Goal: Task Accomplishment & Management: Complete application form

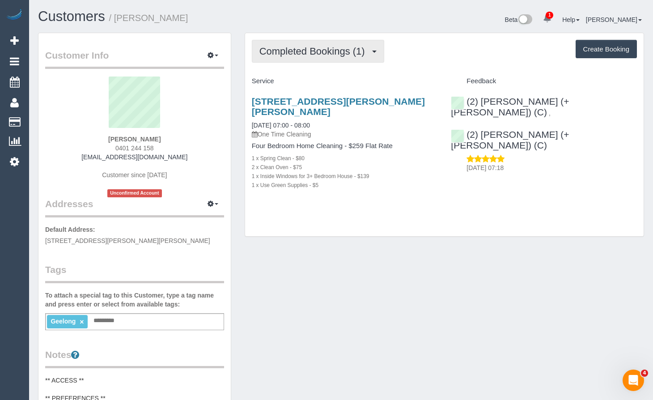
click at [323, 51] on span "Completed Bookings (1)" at bounding box center [315, 51] width 110 height 11
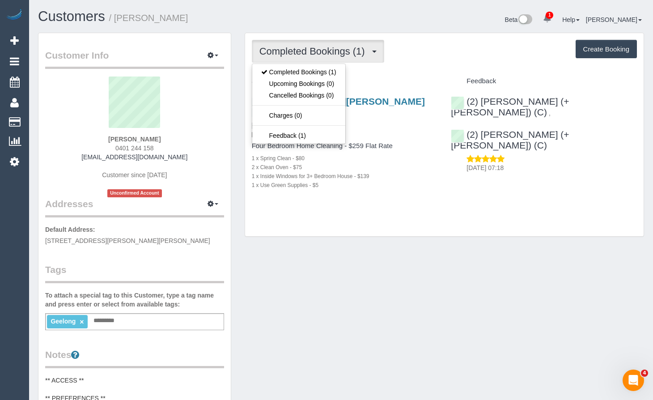
click at [490, 62] on div "Completed Bookings (1) Completed Bookings (1) Upcoming Bookings (0) Cancelled B…" at bounding box center [444, 51] width 385 height 23
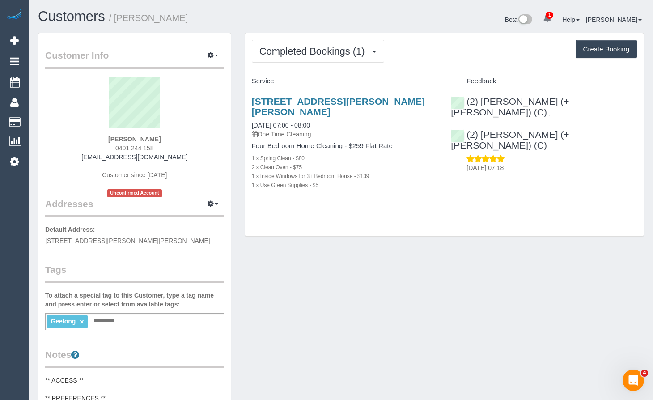
click at [312, 382] on div "Customer Info Edit Contact Info Send Message Email Preferences Special Sales Ta…" at bounding box center [341, 369] width 620 height 673
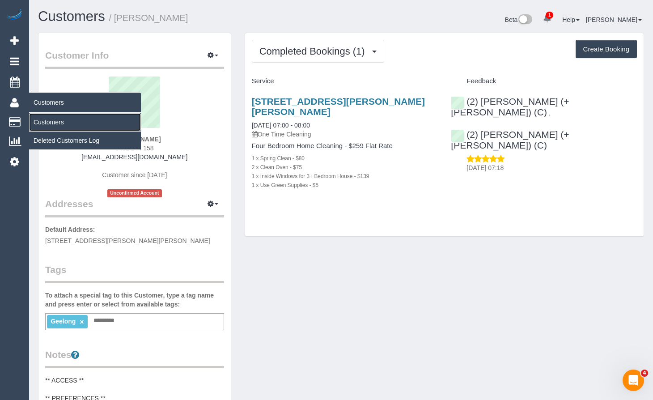
click at [45, 123] on link "Customers" at bounding box center [85, 122] width 112 height 18
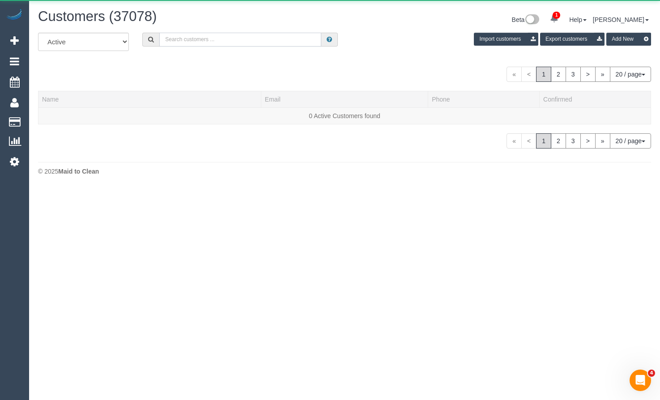
click at [259, 39] on input "text" at bounding box center [240, 40] width 162 height 14
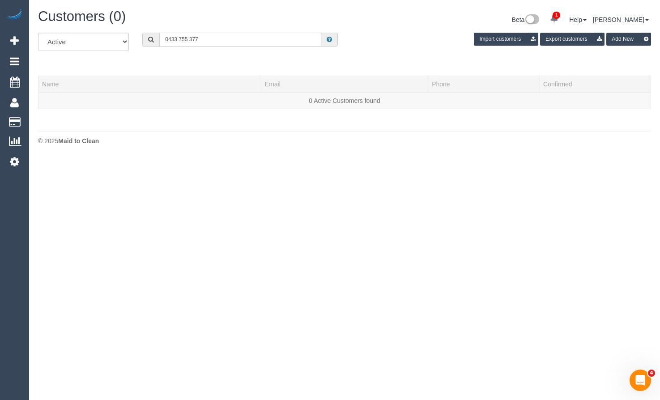
click at [179, 38] on input "0433 755 377" at bounding box center [240, 40] width 162 height 14
type input "0433755377"
click at [9, 39] on link "Add Booking" at bounding box center [14, 40] width 29 height 21
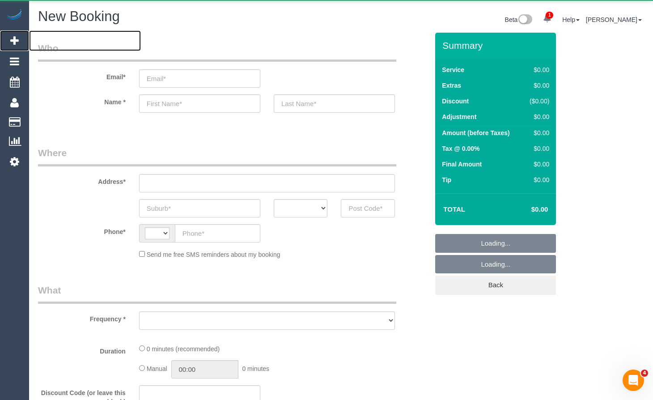
select select "string:AU"
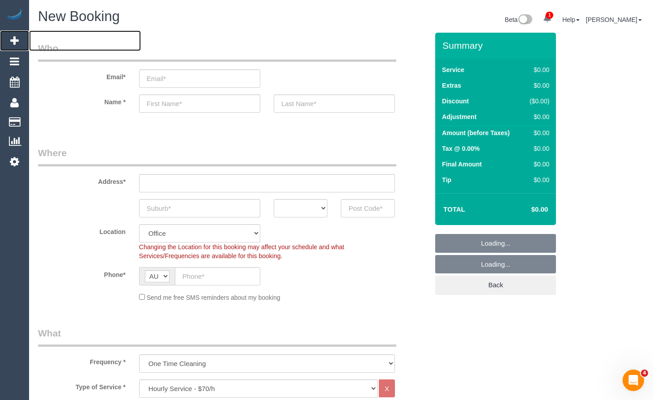
select select "object:3513"
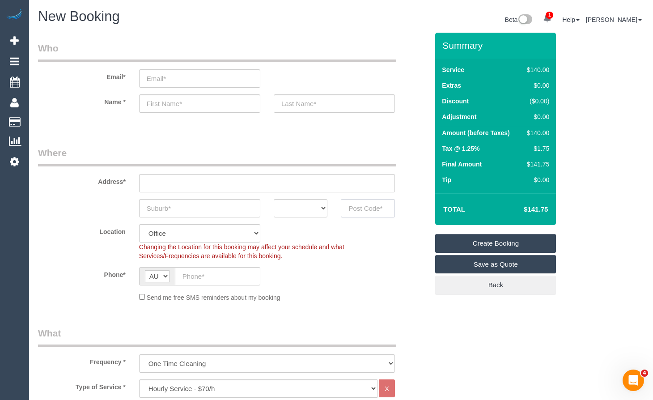
click at [358, 213] on input "text" at bounding box center [368, 208] width 54 height 18
type input "3083"
click at [316, 216] on select "ACT [GEOGRAPHIC_DATA] NT [GEOGRAPHIC_DATA] SA TAS [GEOGRAPHIC_DATA] [GEOGRAPHIC…" at bounding box center [301, 208] width 54 height 18
select select "VIC"
click at [274, 199] on select "ACT [GEOGRAPHIC_DATA] NT [GEOGRAPHIC_DATA] SA TAS [GEOGRAPHIC_DATA] [GEOGRAPHIC…" at bounding box center [301, 208] width 54 height 18
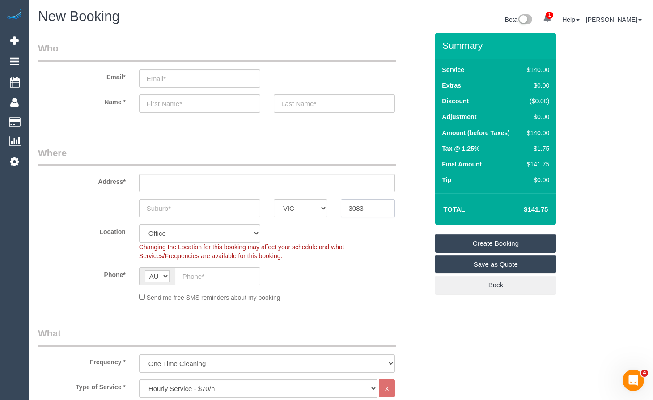
drag, startPoint x: 306, startPoint y: 197, endPoint x: 289, endPoint y: 207, distance: 19.4
click at [274, 190] on sui-booking-address "Address* ACT [GEOGRAPHIC_DATA] NT [GEOGRAPHIC_DATA] SA TAS [GEOGRAPHIC_DATA] [G…" at bounding box center [233, 181] width 391 height 71
click at [231, 214] on input "text" at bounding box center [199, 208] width 121 height 18
type input "[GEOGRAPHIC_DATA]"
click at [249, 184] on input "text" at bounding box center [267, 183] width 256 height 18
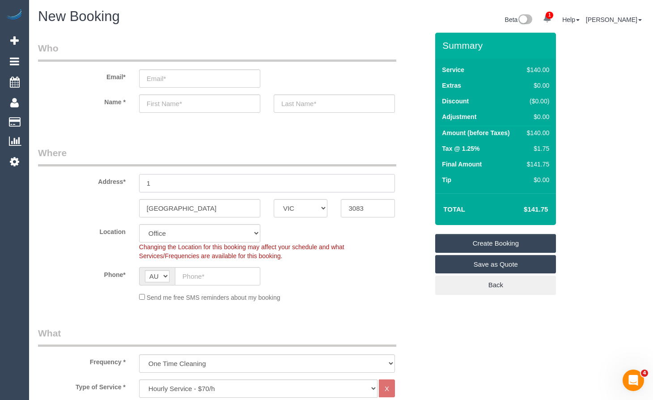
type input "1"
click at [287, 158] on legend "Where" at bounding box center [217, 156] width 358 height 20
click at [228, 280] on input "text" at bounding box center [217, 276] width 85 height 18
select select "60"
type input "0"
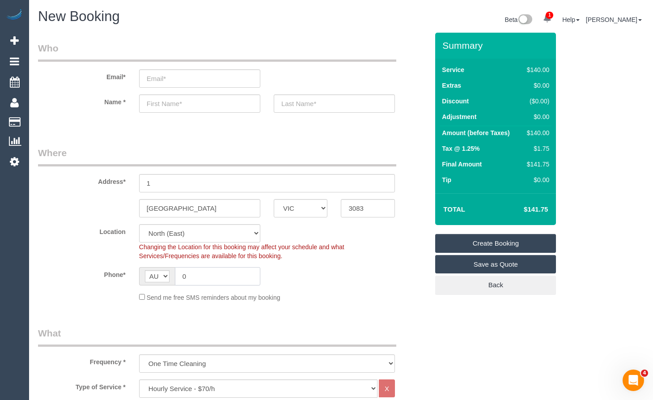
select select "object:3518"
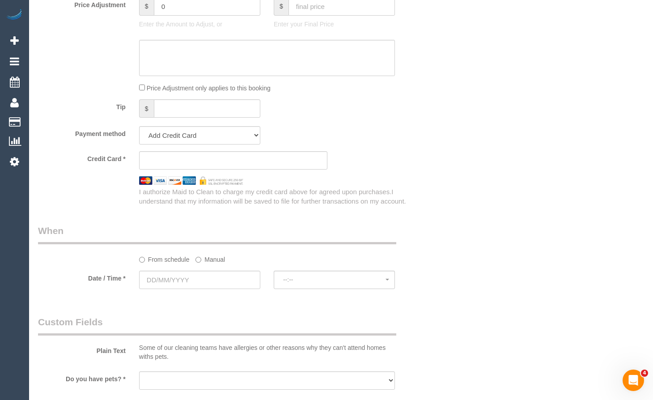
scroll to position [806, 0]
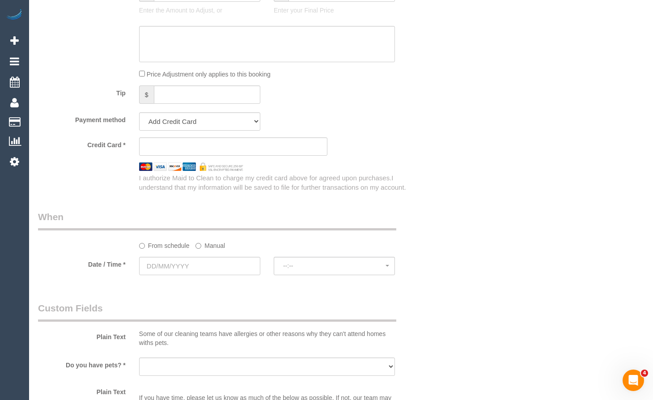
type input "0433 755 377"
click at [224, 260] on input "text" at bounding box center [199, 266] width 121 height 18
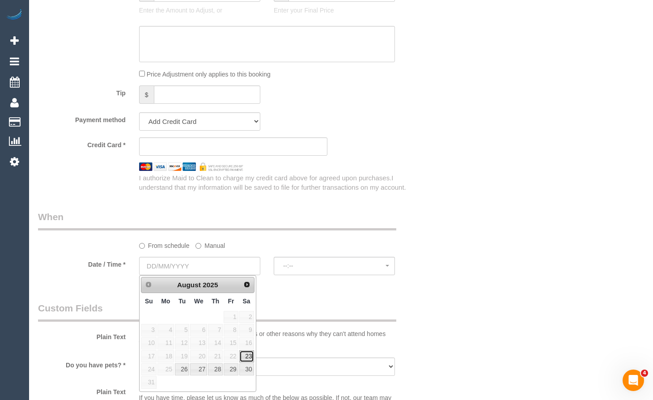
click at [247, 353] on link "23" at bounding box center [246, 356] width 15 height 12
type input "[DATE]"
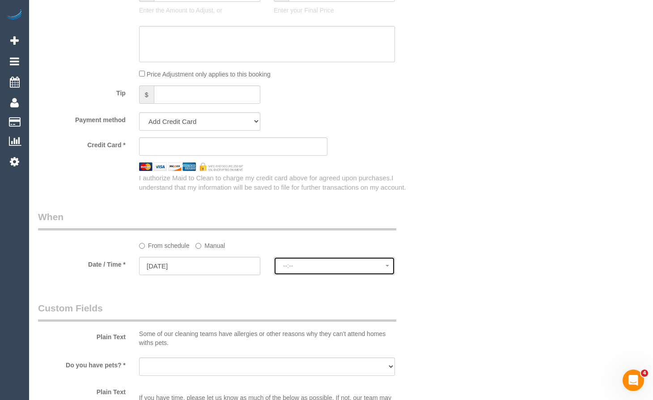
click at [331, 270] on button "--:--" at bounding box center [334, 266] width 121 height 18
select select "spot1"
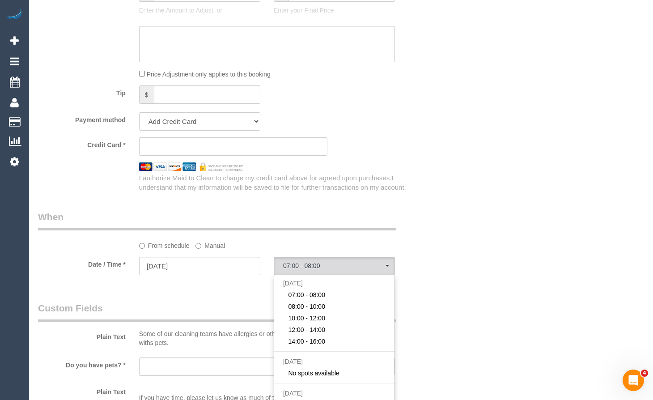
click at [635, 42] on div "Who Email* Name * Where Address* 1 [GEOGRAPHIC_DATA] ACT [GEOGRAPHIC_DATA] NT […" at bounding box center [341, 46] width 606 height 1639
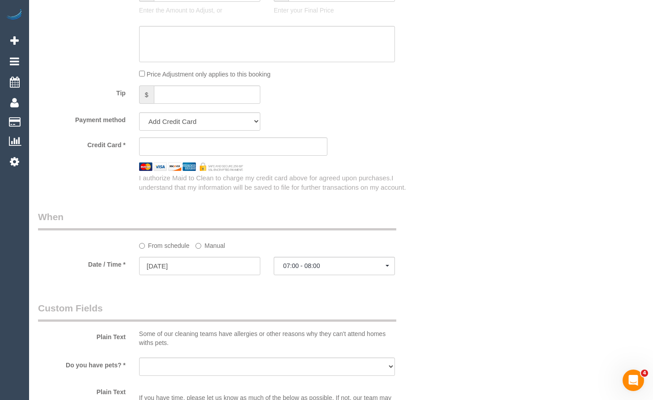
click at [653, 117] on div "New Booking Beta 1 Your Notifications You have 0 alerts × You have 1 to charge …" at bounding box center [341, 45] width 624 height 1703
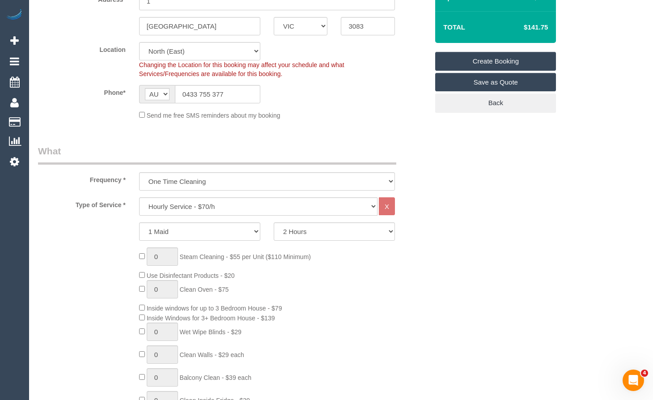
scroll to position [0, 0]
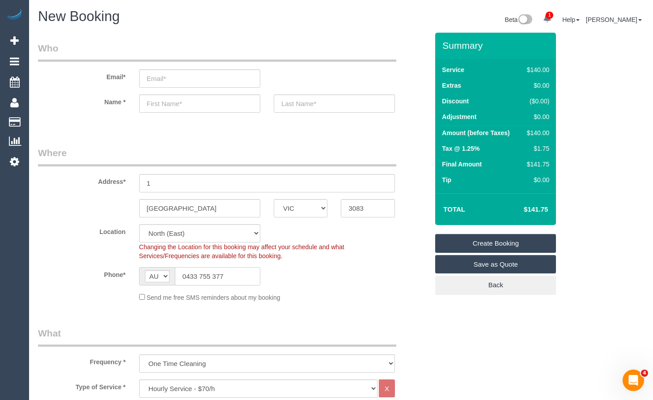
drag, startPoint x: 233, startPoint y: 268, endPoint x: 156, endPoint y: 277, distance: 77.5
click at [156, 277] on div "AF AL DZ AD AO AI AQ AG AR AM AW AU AT AZ BS BH BD BB BY BE BZ BJ BM BT BO BA B…" at bounding box center [199, 276] width 121 height 18
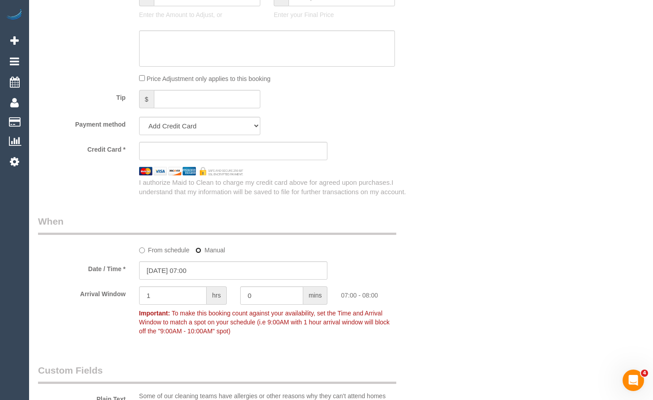
scroll to position [806, 0]
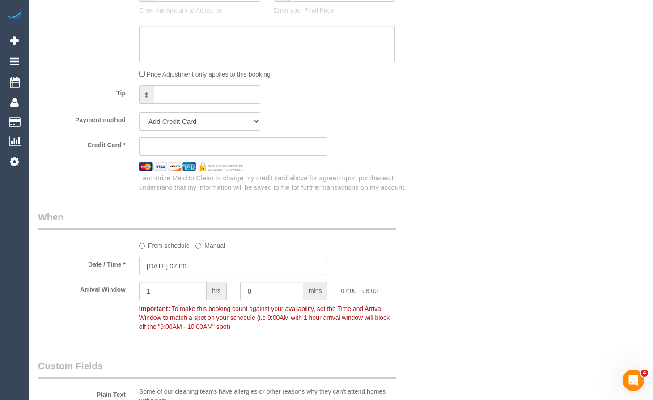
click at [212, 268] on input "[DATE] 07:00" at bounding box center [233, 266] width 189 height 18
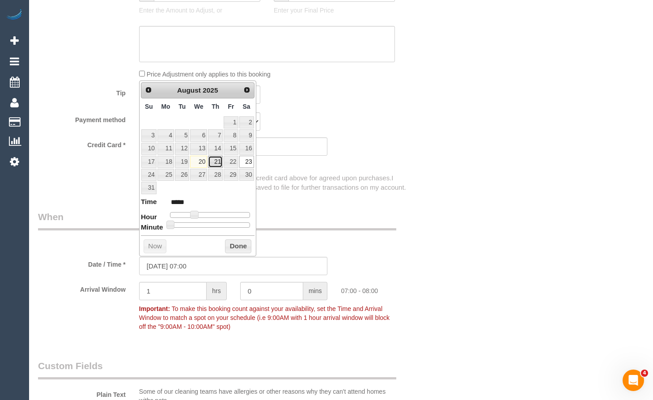
click at [217, 161] on link "21" at bounding box center [215, 162] width 15 height 12
click at [184, 290] on input "1" at bounding box center [173, 291] width 68 height 18
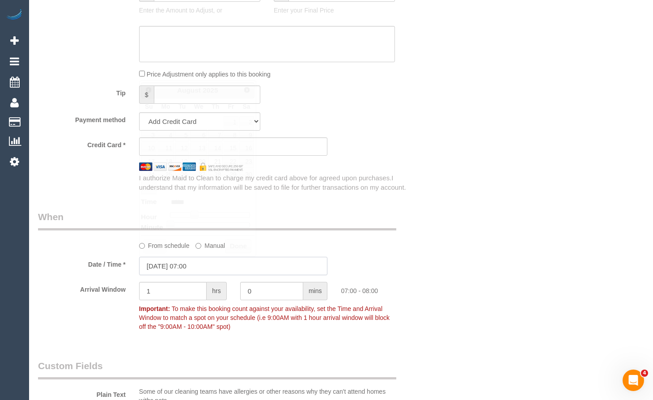
click at [206, 266] on input "[DATE] 07:00" at bounding box center [233, 266] width 189 height 18
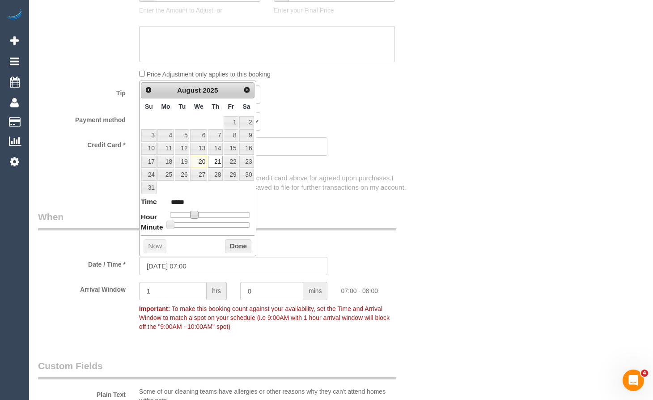
type input "[DATE] 08:00"
type input "*****"
type input "[DATE] 09:00"
type input "*****"
type input "[DATE] 10:00"
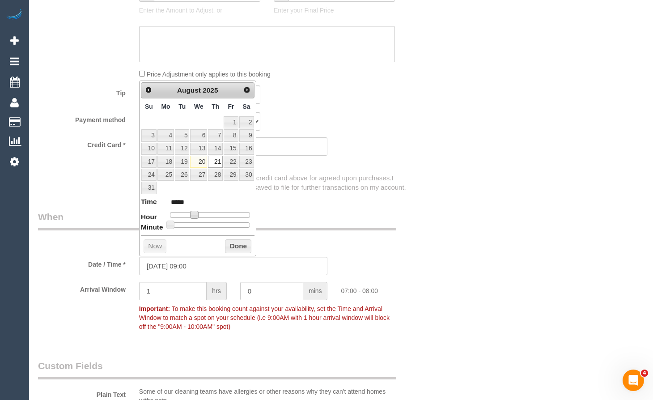
type input "*****"
type input "[DATE] 11:00"
type input "*****"
type input "[DATE] 12:00"
type input "*****"
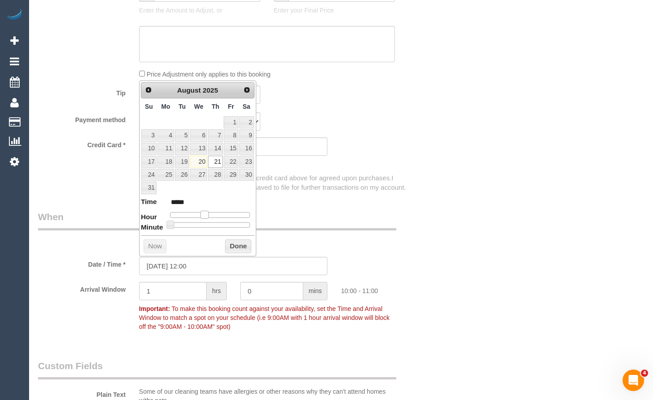
type input "[DATE] 13:00"
type input "*****"
type input "[DATE] 14:00"
type input "*****"
drag, startPoint x: 196, startPoint y: 213, endPoint x: 221, endPoint y: 214, distance: 25.5
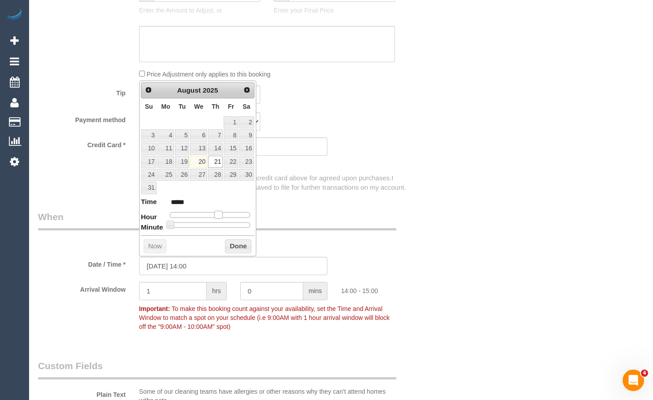
click at [221, 214] on span at bounding box center [218, 215] width 8 height 8
click at [311, 255] on sui-booking-spot "From schedule Manual Date / Time * [DATE] 14:00 Arrival Window 1 hrs 0 mins 14:…" at bounding box center [233, 272] width 391 height 125
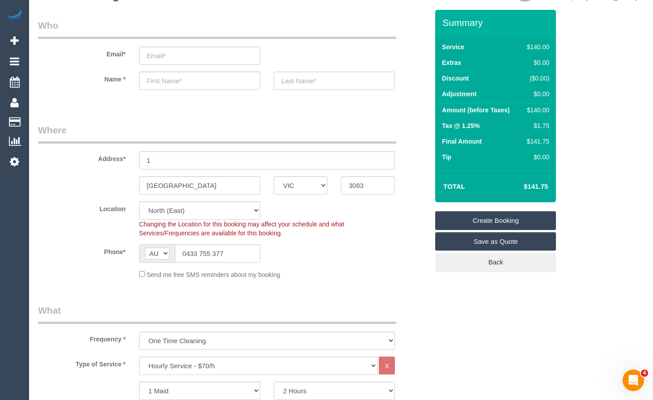
scroll to position [0, 0]
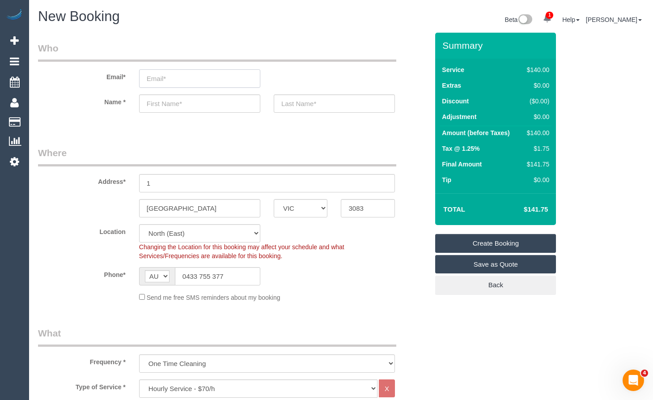
click at [183, 74] on input "email" at bounding box center [199, 78] width 121 height 18
click at [183, 71] on input "email" at bounding box center [199, 78] width 121 height 18
type input "[PERSON_NAME][EMAIL_ADDRESS][PERSON_NAME][DOMAIN_NAME]"
click at [179, 106] on input "text" at bounding box center [199, 103] width 121 height 18
type input "[PERSON_NAME]"
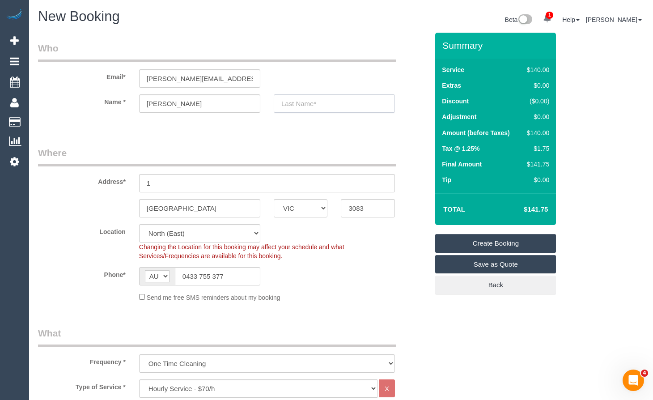
click at [315, 105] on input "text" at bounding box center [334, 103] width 121 height 18
type input "[PERSON_NAME]"
drag, startPoint x: 173, startPoint y: 186, endPoint x: 64, endPoint y: 175, distance: 110.1
click at [65, 177] on div "Address* 1" at bounding box center [233, 169] width 404 height 46
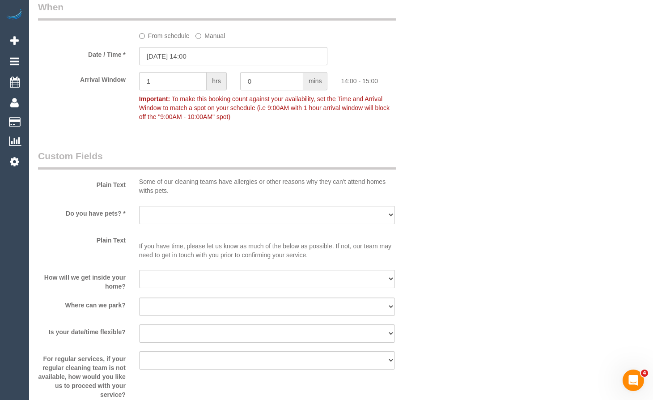
scroll to position [940, 0]
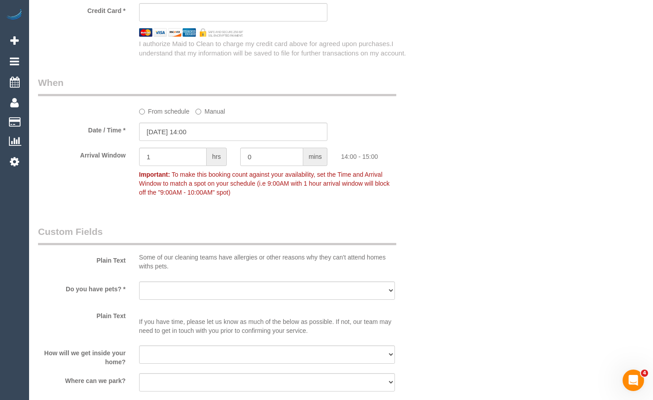
type input "[STREET_ADDRESS]"
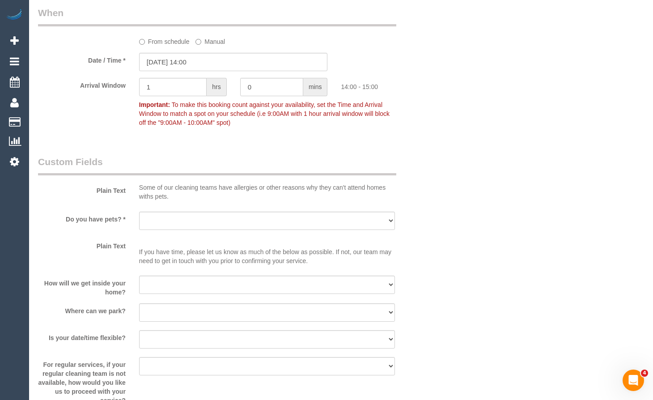
scroll to position [1074, 0]
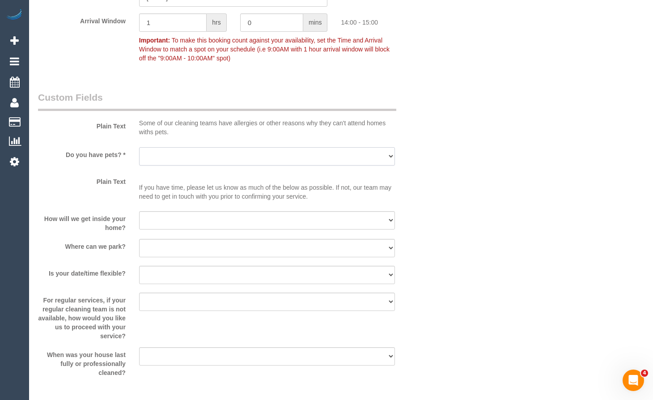
click at [228, 148] on select "Yes - Cats Yes - Dogs No pets Yes - Dogs and Cats Yes - Other" at bounding box center [267, 156] width 256 height 18
select select "number:28"
click at [139, 147] on select "Yes - Cats Yes - Dogs No pets Yes - Dogs and Cats Yes - Other" at bounding box center [267, 156] width 256 height 18
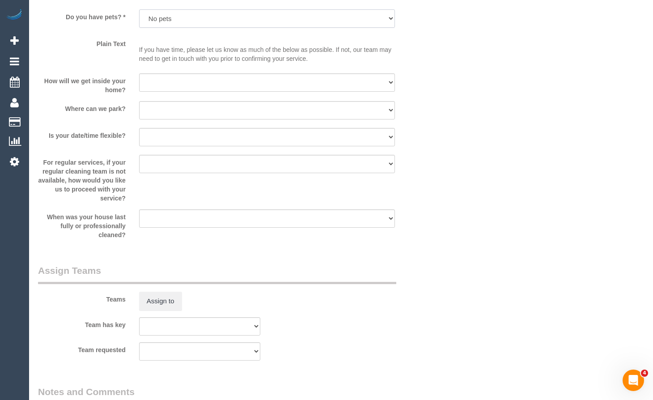
scroll to position [1208, 0]
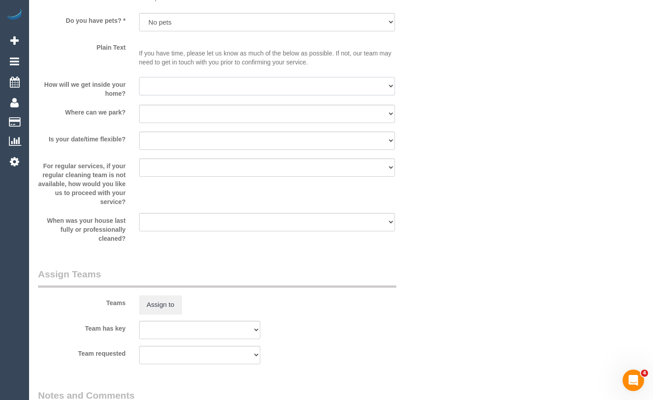
click at [299, 86] on select "I will be home Key will be left (please provide details below) Lock box/Access …" at bounding box center [267, 86] width 256 height 18
click at [247, 20] on select "Yes - Cats Yes - Dogs No pets Yes - Dogs and Cats Yes - Other" at bounding box center [267, 22] width 256 height 18
drag, startPoint x: 495, startPoint y: 142, endPoint x: 356, endPoint y: 125, distance: 140.7
click at [260, 82] on select "I will be home Key will be left (please provide details below) Lock box/Access …" at bounding box center [267, 86] width 256 height 18
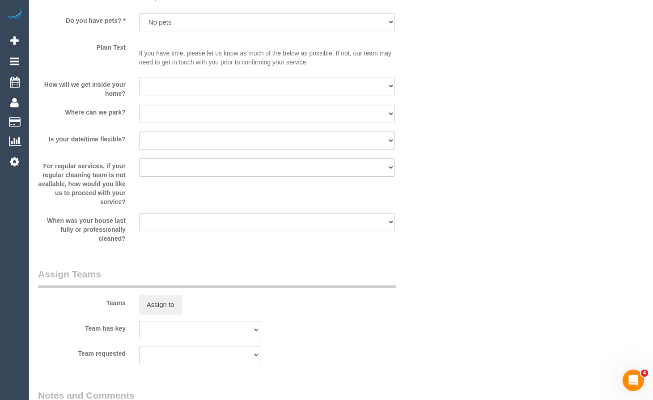
select select "number:14"
click at [139, 77] on select "I will be home Key will be left (please provide details below) Lock box/Access …" at bounding box center [267, 86] width 256 height 18
click at [192, 111] on select "I will provide parking on-site Free street parking Paid street parking (cost wi…" at bounding box center [267, 114] width 256 height 18
click at [139, 105] on select "I will provide parking on-site Free street parking Paid street parking (cost wi…" at bounding box center [267, 114] width 256 height 18
click at [247, 115] on select "I will provide parking on-site Free street parking Paid street parking (cost wi…" at bounding box center [267, 114] width 256 height 18
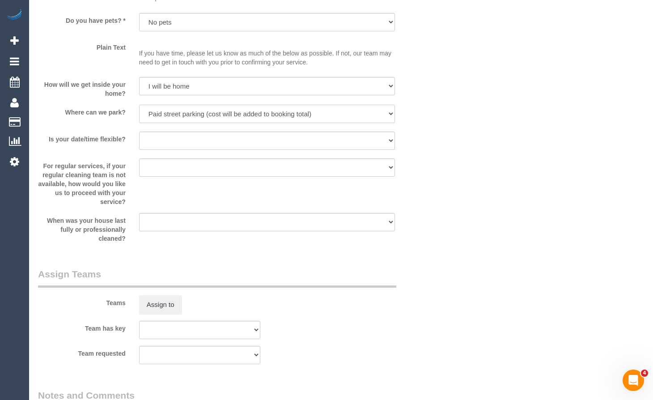
select select "number:19"
click at [139, 105] on select "I will provide parking on-site Free street parking Paid street parking (cost wi…" at bounding box center [267, 114] width 256 height 18
click at [221, 132] on select "Yes - date and time Yes - date but not time Yes - time but not date No - No fle…" at bounding box center [267, 141] width 256 height 18
select select "number:24"
click at [139, 132] on select "Yes - date and time Yes - date but not time Yes - time but not date No - No fle…" at bounding box center [267, 141] width 256 height 18
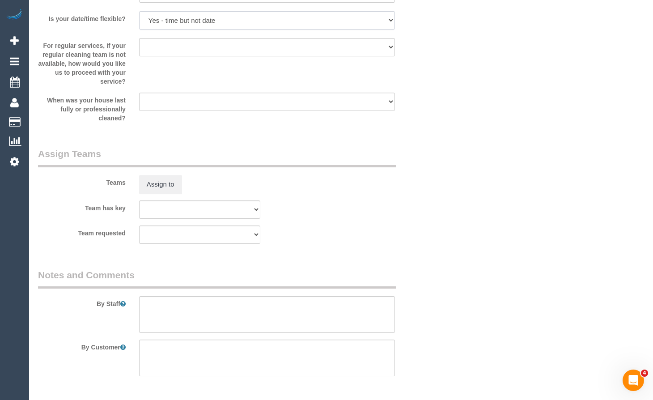
scroll to position [1361, 0]
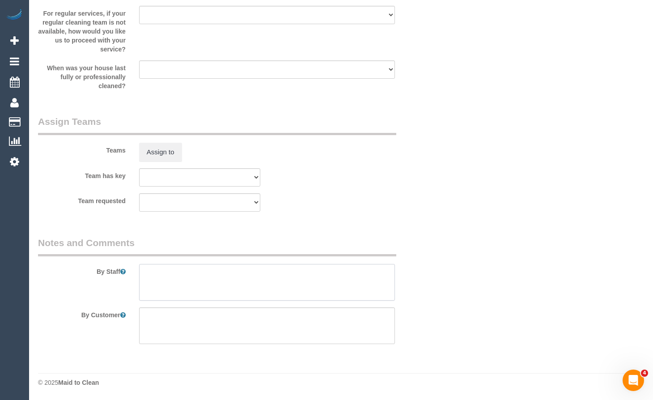
click at [259, 281] on textarea at bounding box center [267, 282] width 256 height 37
type textarea "Please call the customer 5 minutes before you arrive at the property 0433755377"
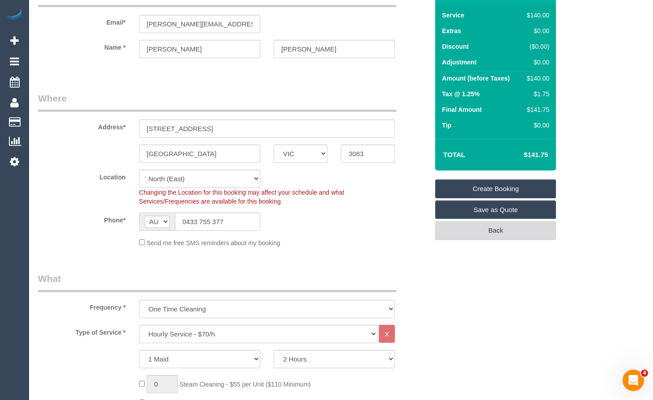
scroll to position [0, 0]
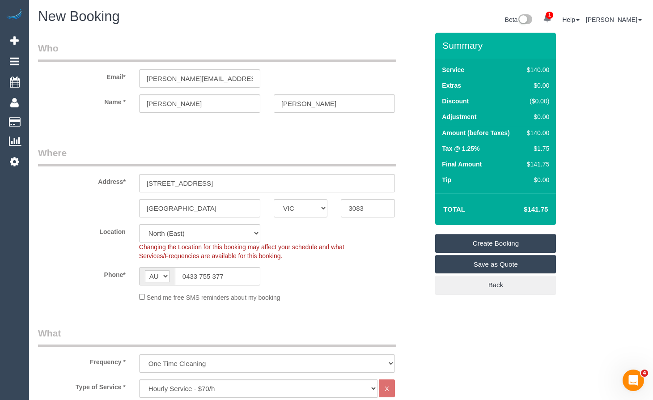
click at [481, 239] on link "Create Booking" at bounding box center [495, 243] width 121 height 19
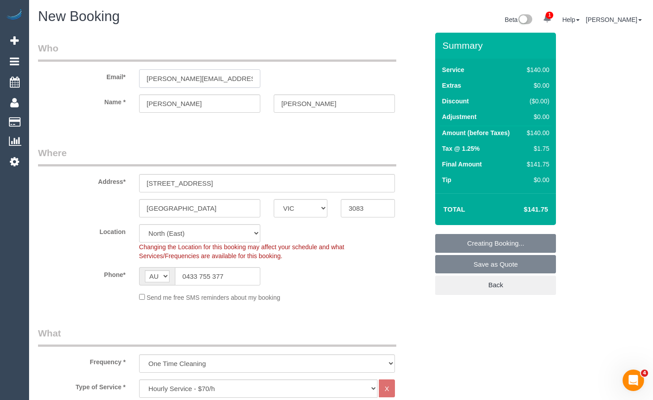
drag, startPoint x: 203, startPoint y: 79, endPoint x: 92, endPoint y: 75, distance: 110.6
click at [94, 74] on div "Email* [PERSON_NAME][EMAIL_ADDRESS][PERSON_NAME][DOMAIN_NAME]" at bounding box center [233, 65] width 404 height 46
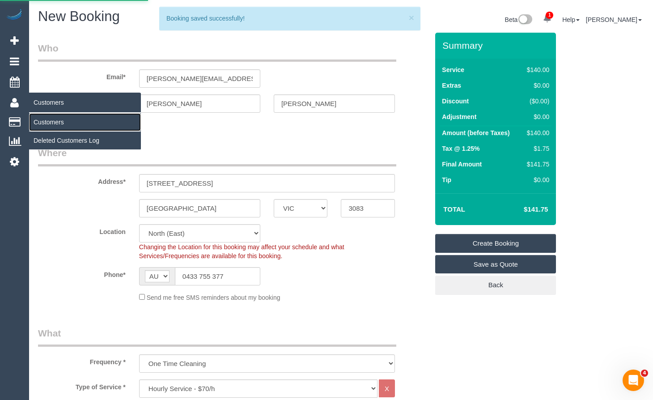
click at [60, 124] on link "Customers" at bounding box center [85, 122] width 112 height 18
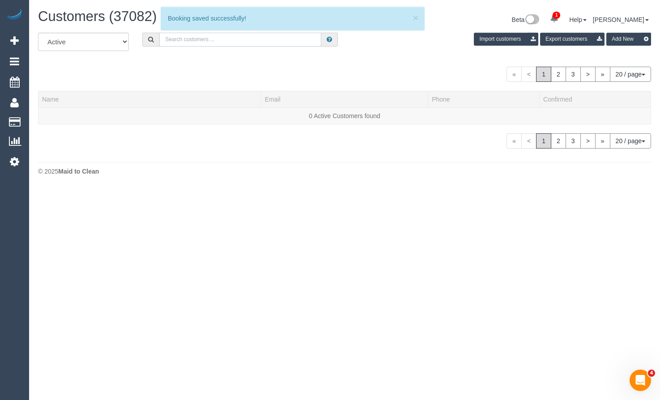
click at [249, 39] on input "text" at bounding box center [240, 40] width 162 height 14
paste input "[PERSON_NAME][EMAIL_ADDRESS][PERSON_NAME][DOMAIN_NAME]"
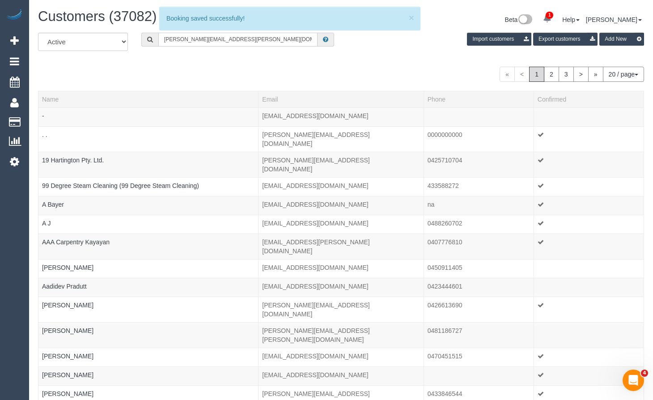
type input "[PERSON_NAME][EMAIL_ADDRESS][PERSON_NAME][DOMAIN_NAME]"
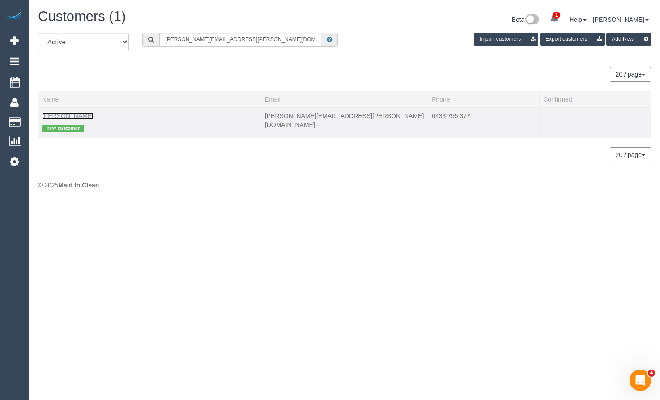
click at [70, 114] on link "[PERSON_NAME]" at bounding box center [67, 115] width 51 height 7
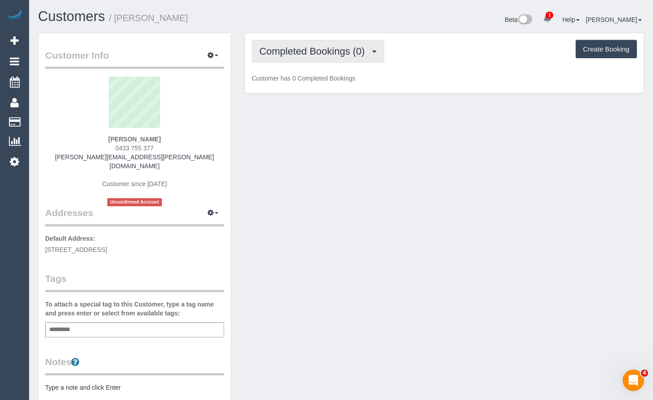
click at [305, 56] on span "Completed Bookings (0)" at bounding box center [315, 51] width 110 height 11
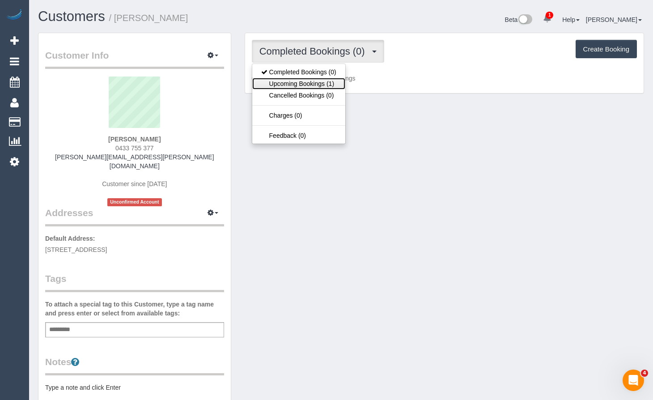
click at [304, 88] on link "Upcoming Bookings (1)" at bounding box center [298, 84] width 93 height 12
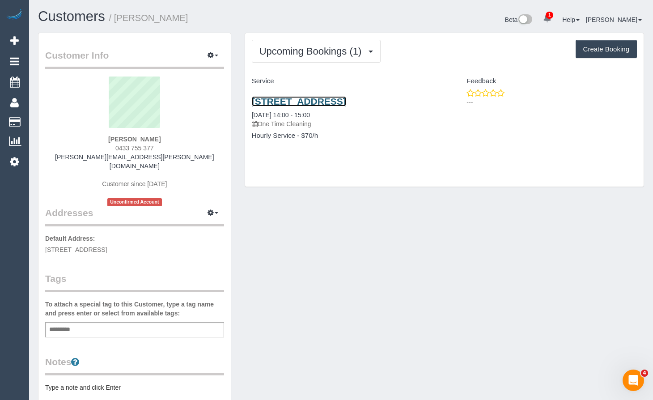
click at [294, 103] on link "[STREET_ADDRESS]" at bounding box center [299, 101] width 94 height 10
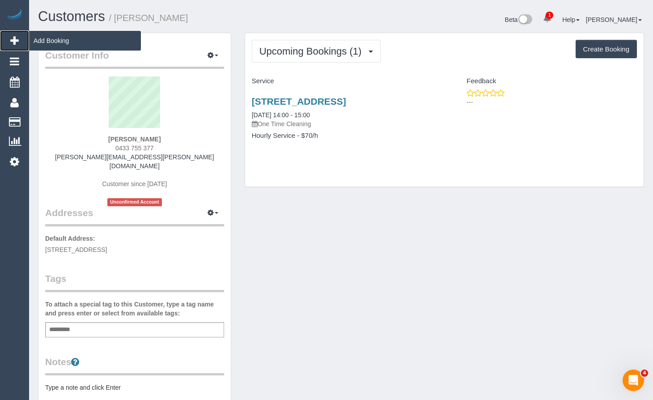
click at [13, 34] on link "Add Booking" at bounding box center [14, 40] width 29 height 21
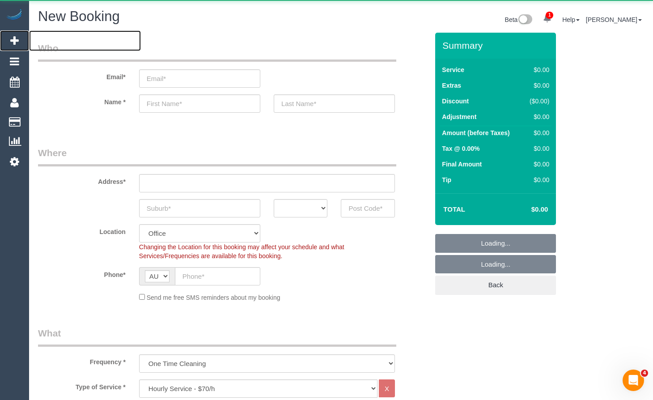
select select "object:7559"
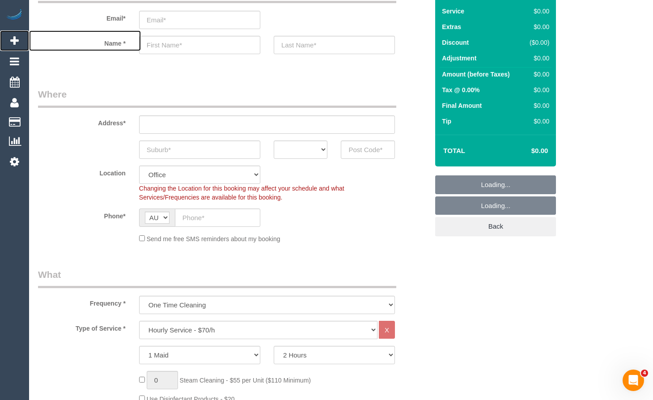
scroll to position [224, 0]
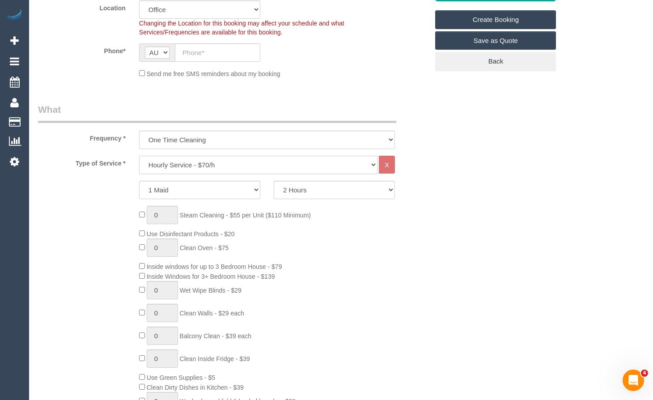
drag, startPoint x: 254, startPoint y: 171, endPoint x: 252, endPoint y: 193, distance: 22.4
click at [254, 171] on select "Hourly Service - $70/h Hourly Service - $65/h Hourly Service - $60/h Hourly Ser…" at bounding box center [258, 165] width 239 height 18
select select "214"
click at [139, 156] on select "Hourly Service - $70/h Hourly Service - $65/h Hourly Service - $60/h Hourly Ser…" at bounding box center [258, 165] width 239 height 18
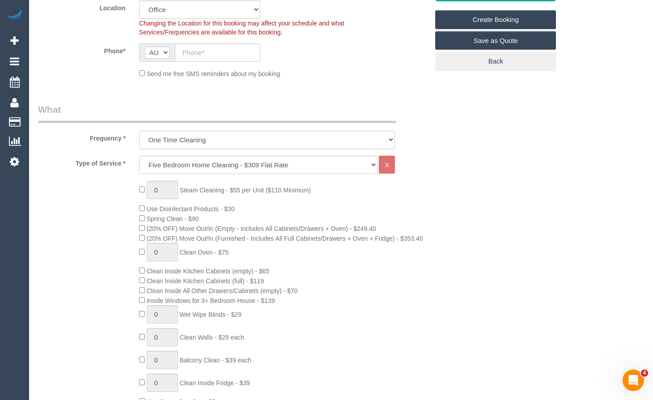
click at [229, 147] on select "One Time Cleaning Weekly - 10% Off - 10.00% (0% for the First Booking) Fortnigh…" at bounding box center [267, 140] width 256 height 18
select select "object:7561"
click at [139, 131] on select "One Time Cleaning Weekly - 10% Off - 10.00% (0% for the First Booking) Fortnigh…" at bounding box center [267, 140] width 256 height 18
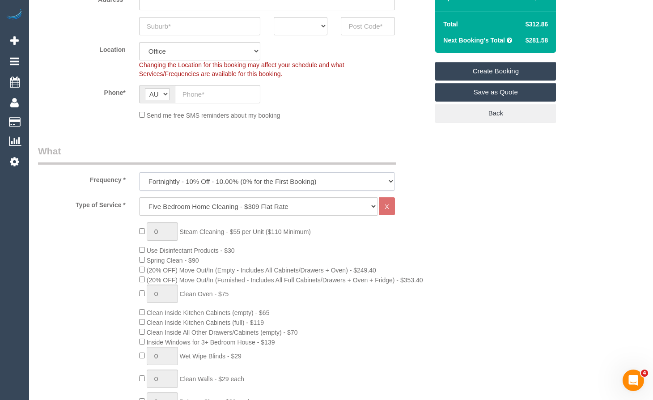
scroll to position [179, 0]
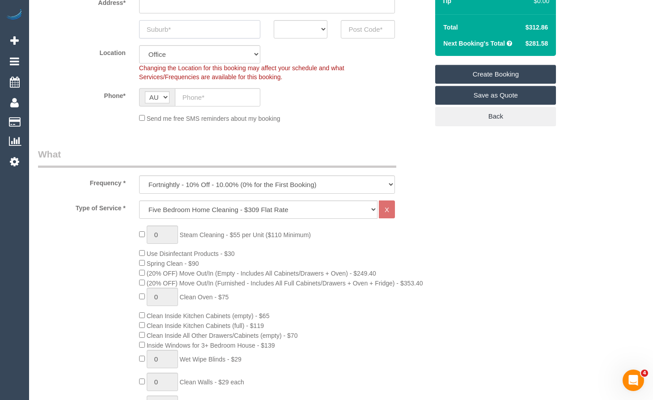
click at [231, 22] on input "text" at bounding box center [199, 29] width 121 height 18
type input "ELtam"
click at [280, 36] on select "ACT [GEOGRAPHIC_DATA] NT [GEOGRAPHIC_DATA] SA TAS [GEOGRAPHIC_DATA] [GEOGRAPHIC…" at bounding box center [301, 29] width 54 height 18
select select "VIC"
click at [274, 20] on select "ACT [GEOGRAPHIC_DATA] NT [GEOGRAPHIC_DATA] SA TAS [GEOGRAPHIC_DATA] [GEOGRAPHIC…" at bounding box center [301, 29] width 54 height 18
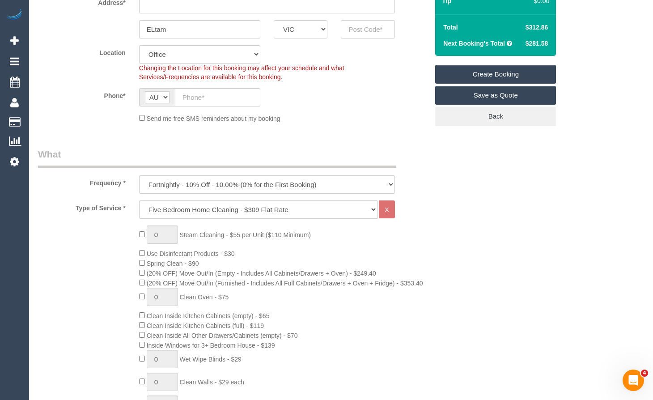
click at [359, 33] on input "text" at bounding box center [368, 29] width 54 height 18
type input "3095"
click at [280, 3] on input "text" at bounding box center [267, 4] width 256 height 18
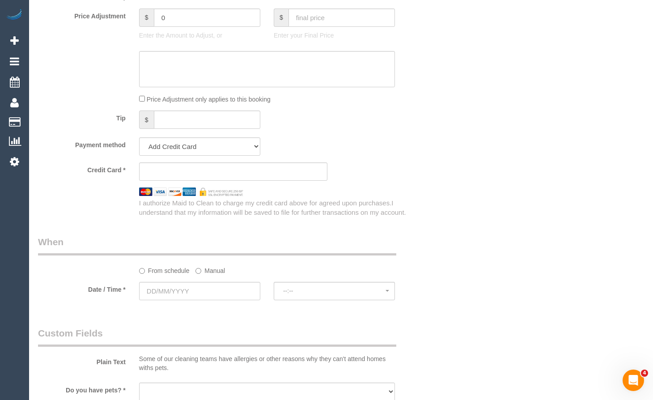
scroll to position [806, 0]
click at [199, 286] on input "text" at bounding box center [199, 290] width 121 height 18
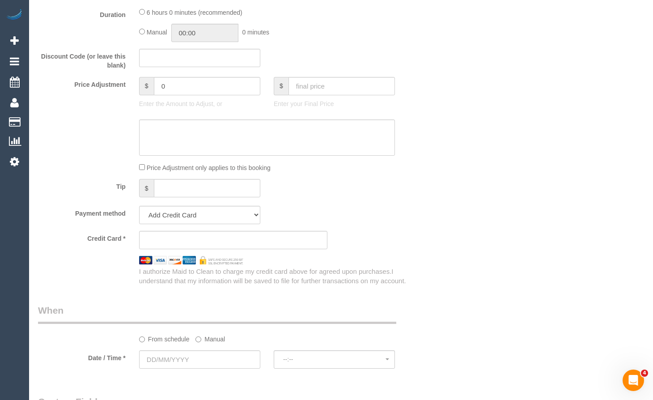
scroll to position [761, 0]
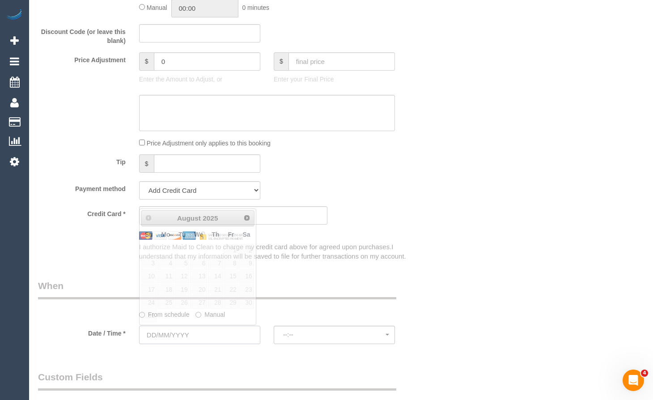
click at [220, 332] on input "text" at bounding box center [199, 335] width 121 height 18
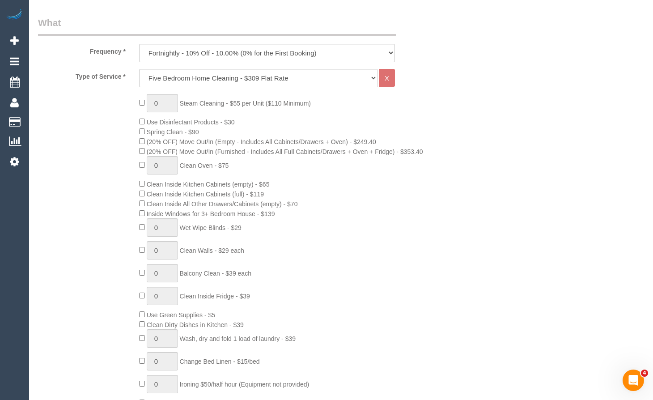
scroll to position [134, 0]
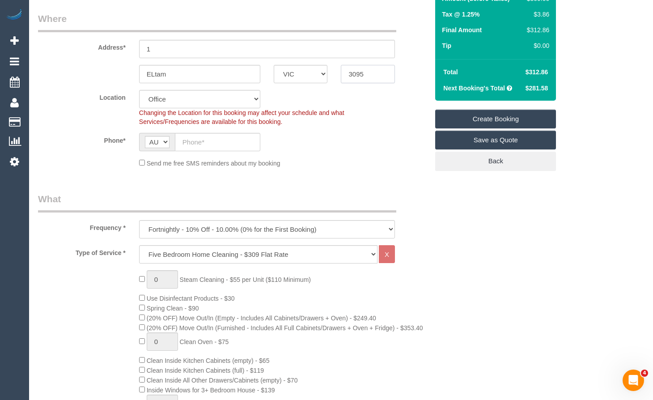
drag, startPoint x: 370, startPoint y: 74, endPoint x: 273, endPoint y: 47, distance: 100.4
click at [288, 56] on sui-booking-address "Address* 1 [GEOGRAPHIC_DATA] ACT [GEOGRAPHIC_DATA] NT [GEOGRAPHIC_DATA] SA TAS …" at bounding box center [233, 47] width 391 height 71
drag, startPoint x: 178, startPoint y: 51, endPoint x: 62, endPoint y: 41, distance: 115.8
click at [70, 47] on div "Address* 1" at bounding box center [233, 35] width 404 height 46
type input "[STREET_ADDRESS][DEMOGRAPHIC_DATA]"
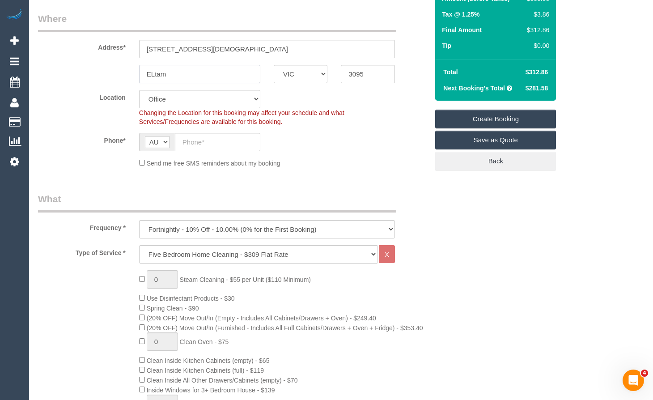
click at [154, 77] on input "ELtam" at bounding box center [199, 74] width 121 height 18
click at [155, 75] on input "Eltam" at bounding box center [199, 74] width 121 height 18
type input "Eltham"
click at [245, 150] on input "text" at bounding box center [217, 142] width 85 height 18
type input "0417 809 561"
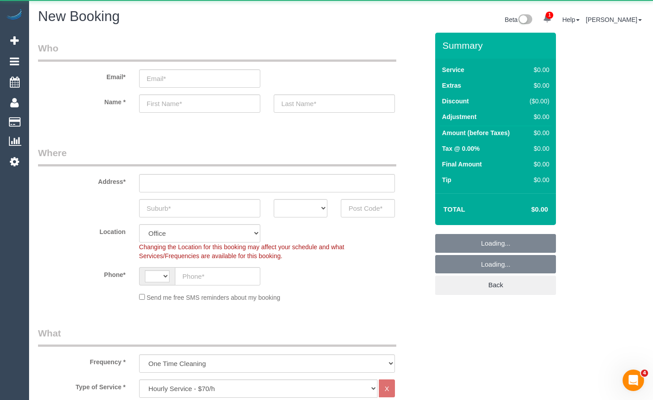
select select "object:1190"
select select "string:AU"
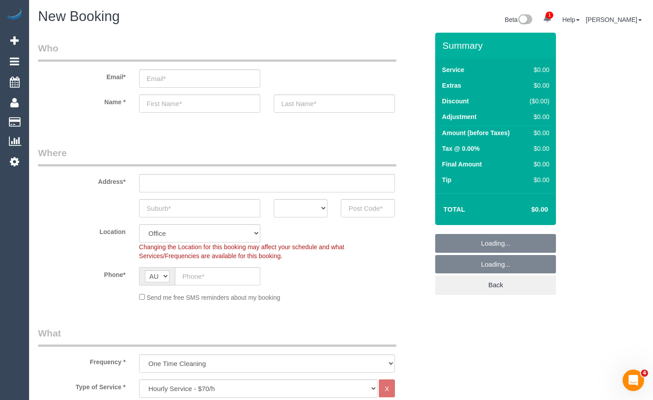
scroll to position [134, 0]
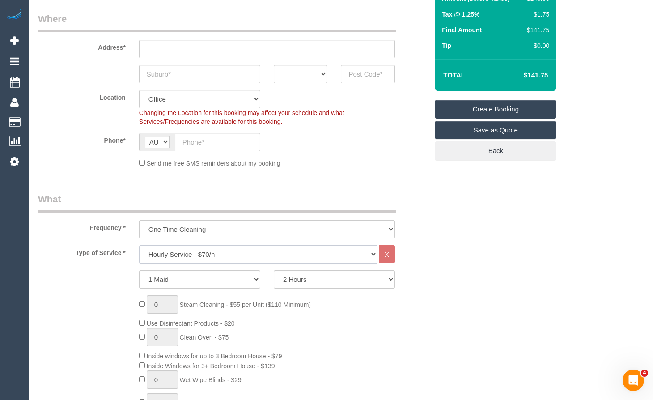
click at [227, 254] on select "Hourly Service - $70/h Hourly Service - $65/h Hourly Service - $60/h Hourly Ser…" at bounding box center [258, 254] width 239 height 18
select select "213"
click at [139, 245] on select "Hourly Service - $70/h Hourly Service - $65/h Hourly Service - $60/h Hourly Ser…" at bounding box center [258, 254] width 239 height 18
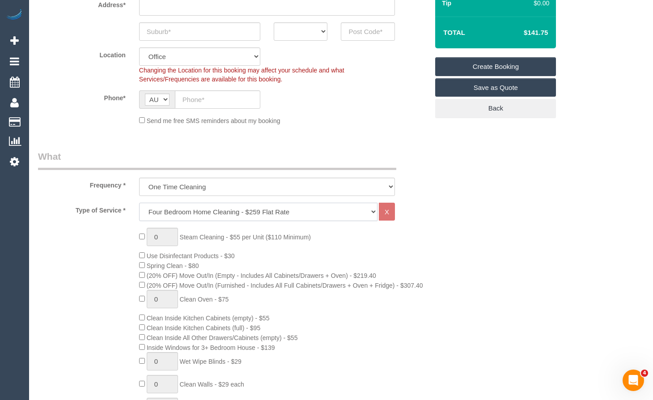
scroll to position [179, 0]
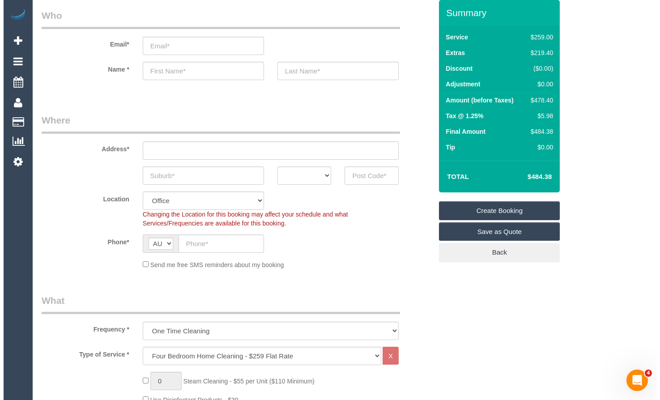
scroll to position [0, 0]
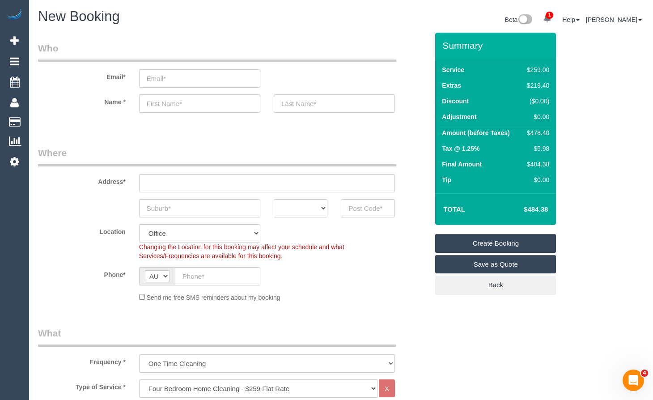
click at [206, 83] on input "email" at bounding box center [199, 78] width 121 height 18
click at [200, 83] on input "email" at bounding box center [199, 78] width 121 height 18
type input "ianviney@outlook.com"
click at [186, 102] on input "text" at bounding box center [199, 103] width 121 height 18
type input "Ian"
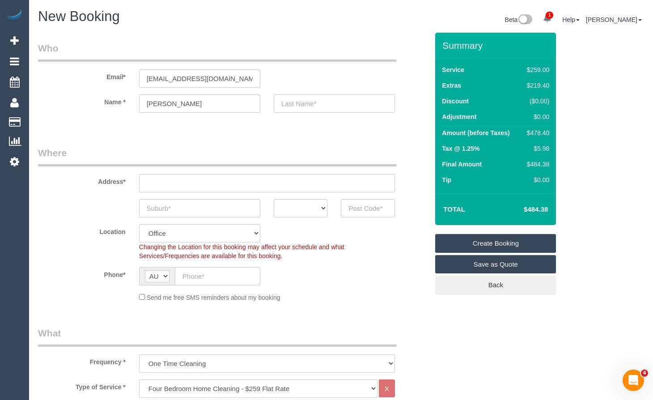
click at [314, 104] on input "text" at bounding box center [334, 103] width 121 height 18
click at [287, 103] on input "VIney" at bounding box center [334, 103] width 121 height 18
type input "Viney"
click at [552, 256] on link "Save as Quote" at bounding box center [495, 264] width 121 height 19
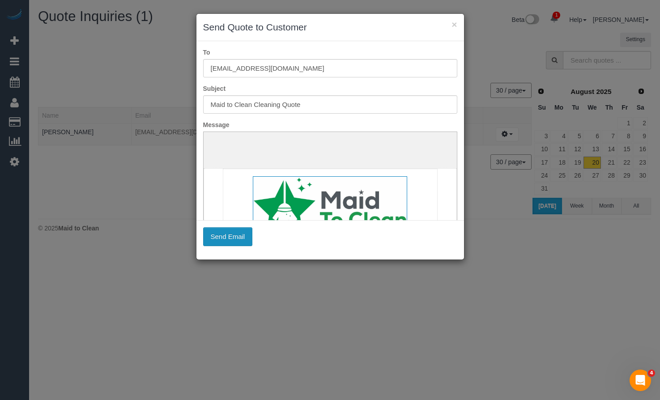
click at [220, 234] on button "Send Email" at bounding box center [228, 236] width 50 height 19
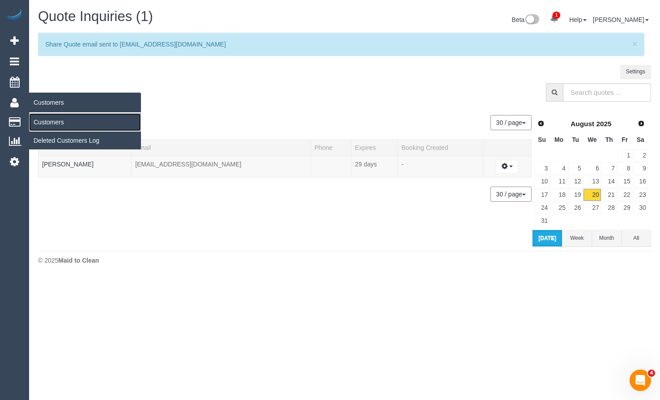
click at [59, 117] on link "Customers" at bounding box center [85, 122] width 112 height 18
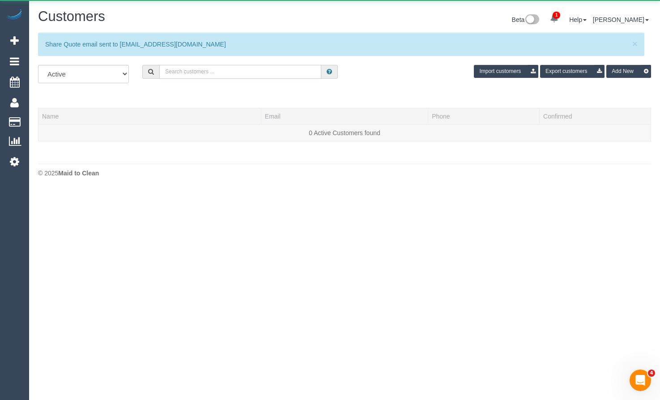
drag, startPoint x: 240, startPoint y: 77, endPoint x: 258, endPoint y: 79, distance: 17.6
click at [242, 77] on input "text" at bounding box center [240, 72] width 162 height 14
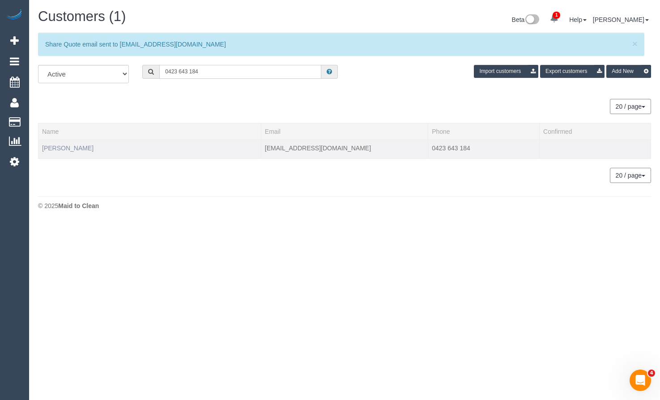
type input "0423 643 184"
drag, startPoint x: 66, startPoint y: 150, endPoint x: 142, endPoint y: 162, distance: 77.0
click at [67, 150] on link "Marianne Lirio" at bounding box center [67, 148] width 51 height 7
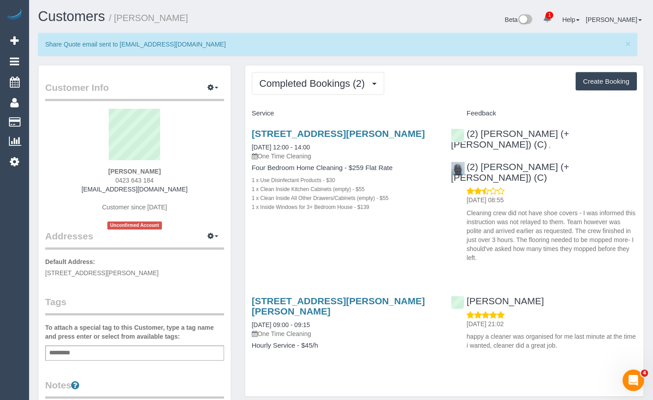
click at [644, 122] on div "Completed Bookings (2) Completed Bookings (2) Upcoming Bookings (0) Cancelled B…" at bounding box center [444, 235] width 413 height 341
click at [641, 47] on div "× Share Quote email sent to ianviney@outlook.com" at bounding box center [341, 49] width 606 height 32
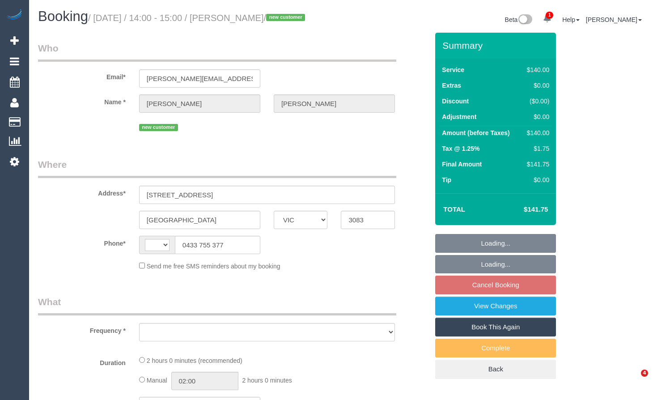
select select "VIC"
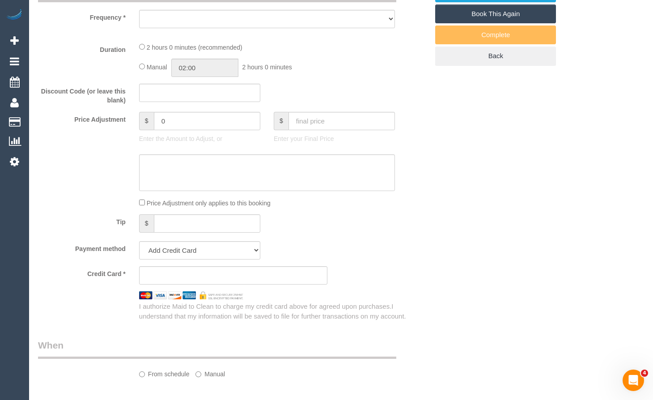
select select "string:AU"
select select "object:540"
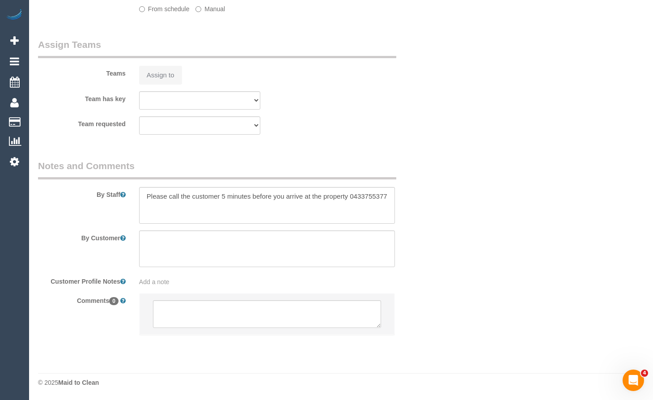
select select "number:28"
select select "number:14"
select select "number:19"
select select "number:24"
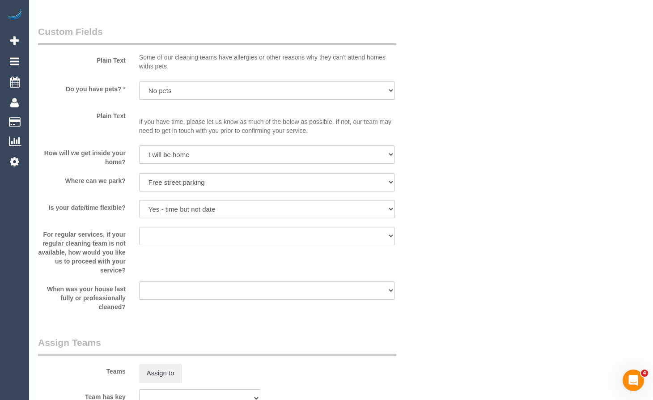
select select "object:1497"
select select "string:stripe-pm_1RxzZ72GScqysDRV3kX0TMTL"
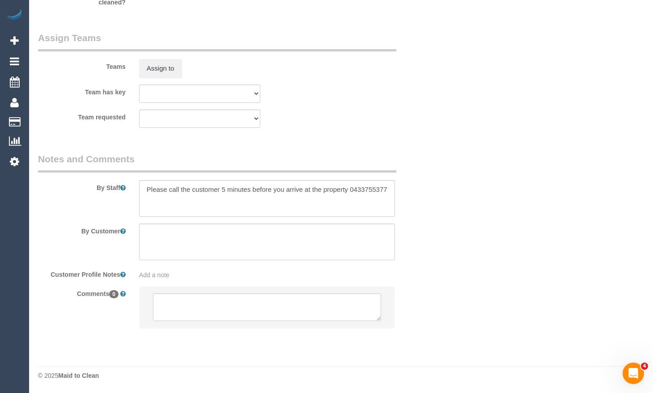
click at [244, 328] on li at bounding box center [267, 307] width 255 height 41
click at [254, 310] on textarea at bounding box center [267, 308] width 228 height 28
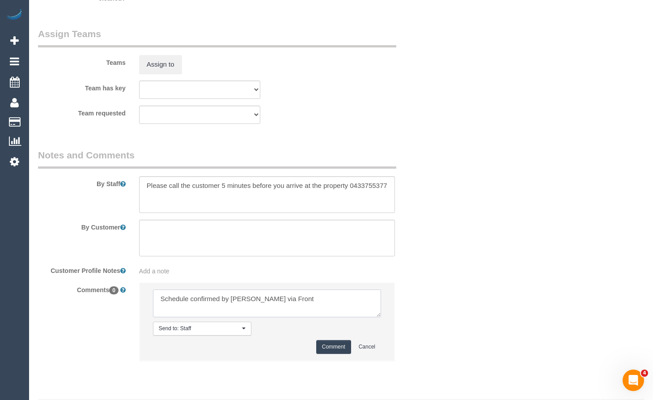
type textarea "Schedule confirmed by Steve via Front"
click at [337, 354] on button "Comment" at bounding box center [333, 347] width 35 height 14
